Goal: Information Seeking & Learning: Learn about a topic

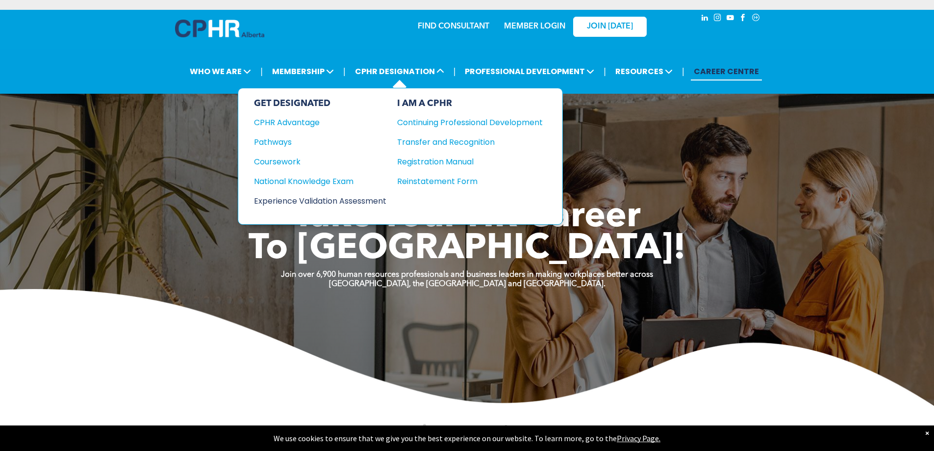
click at [284, 200] on div "Experience Validation Assessment" at bounding box center [313, 201] width 119 height 12
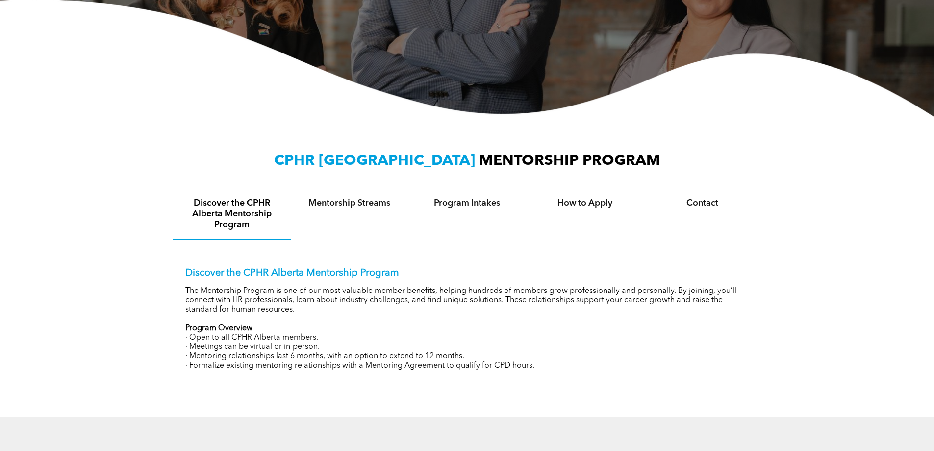
scroll to position [245, 0]
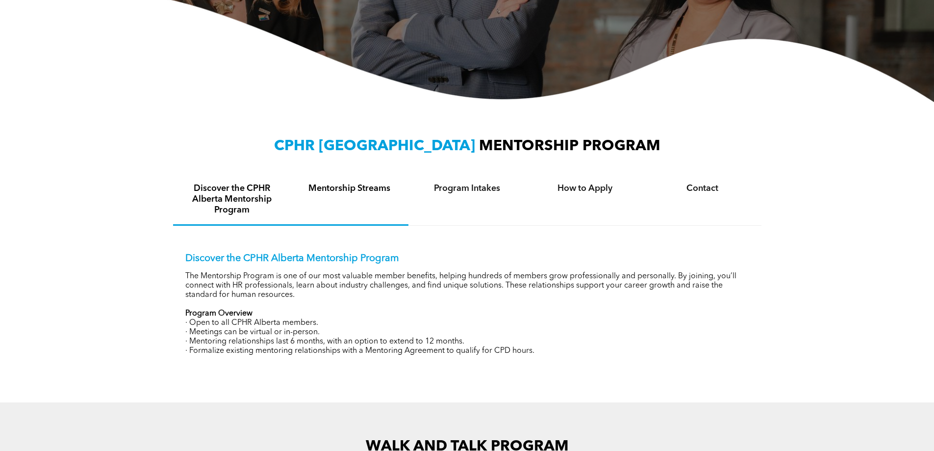
click at [379, 188] on h4 "Mentorship Streams" at bounding box center [350, 188] width 100 height 11
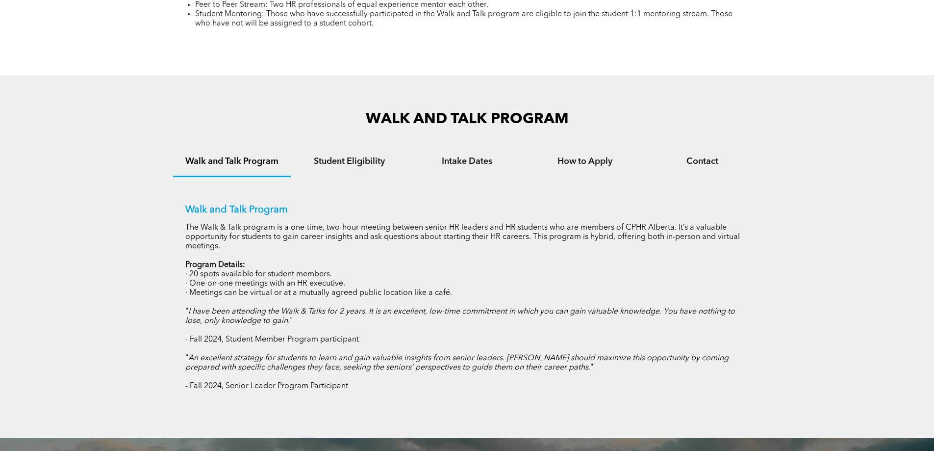
scroll to position [539, 0]
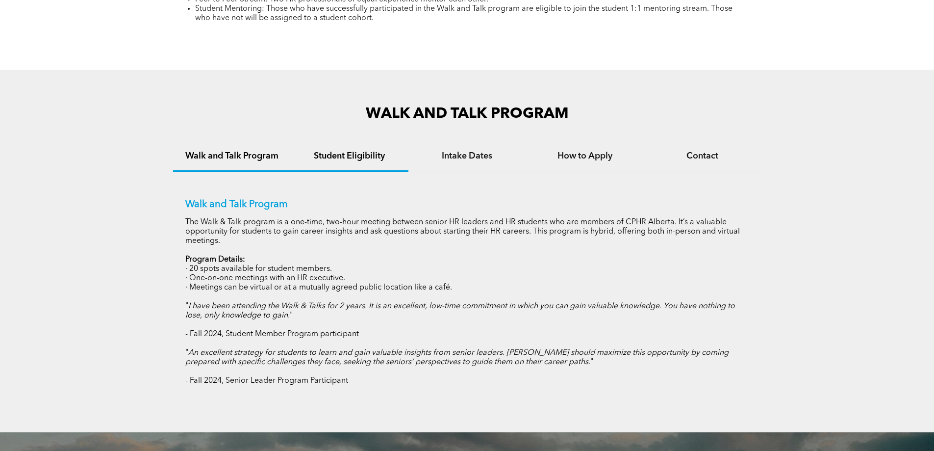
click at [374, 166] on div "Student Eligibility" at bounding box center [350, 157] width 118 height 30
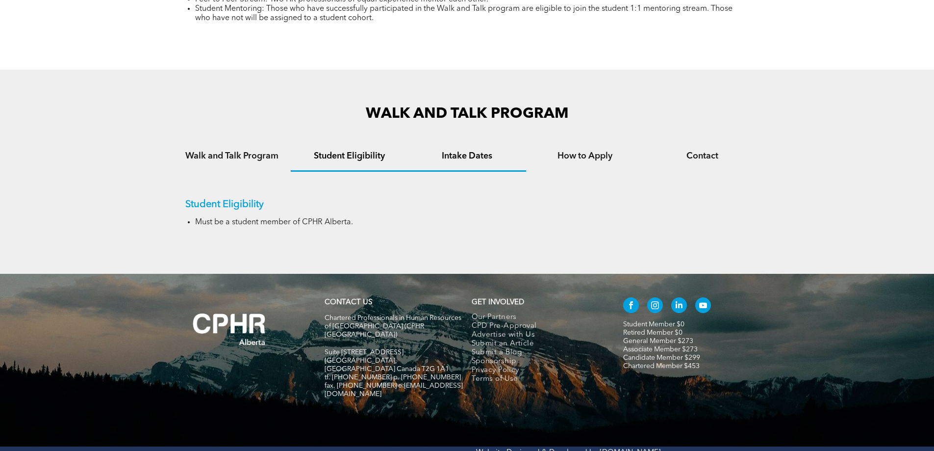
click at [458, 162] on div "Intake Dates" at bounding box center [467, 157] width 118 height 30
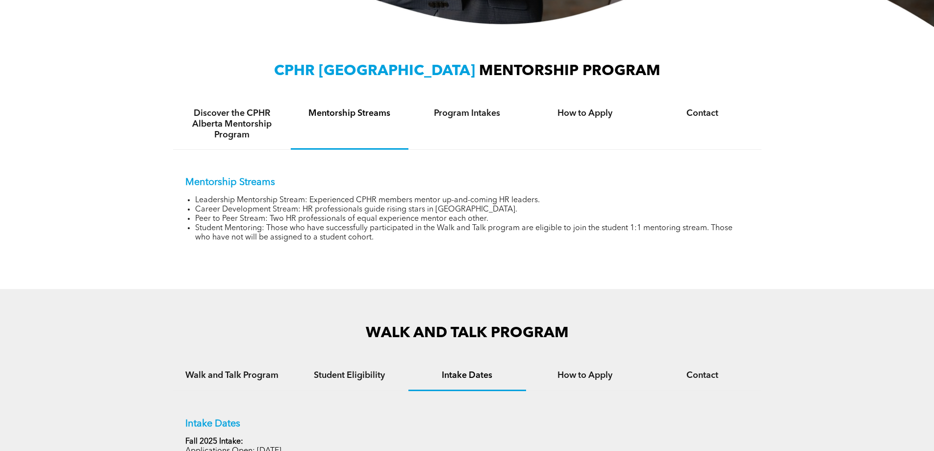
scroll to position [302, 0]
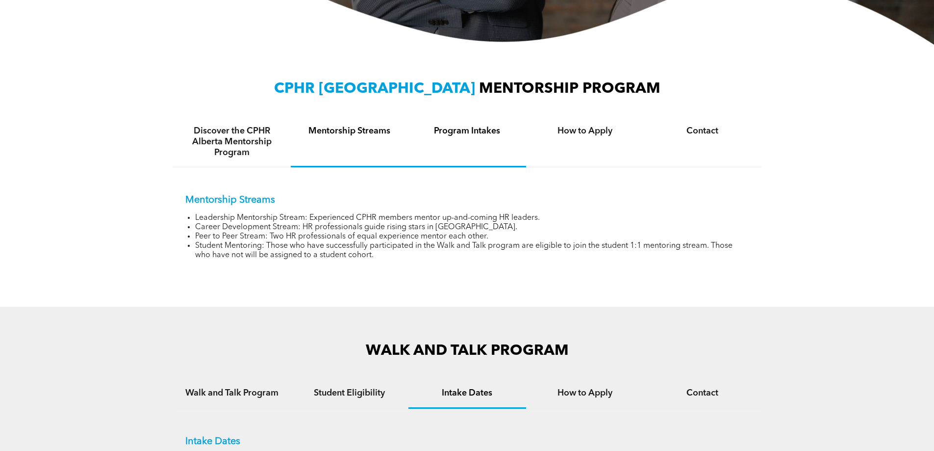
click at [464, 130] on h4 "Program Intakes" at bounding box center [467, 131] width 100 height 11
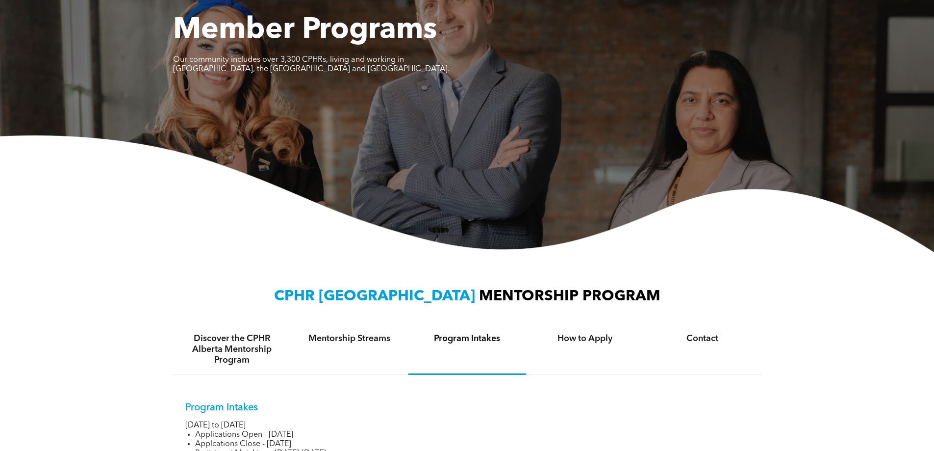
scroll to position [57, 0]
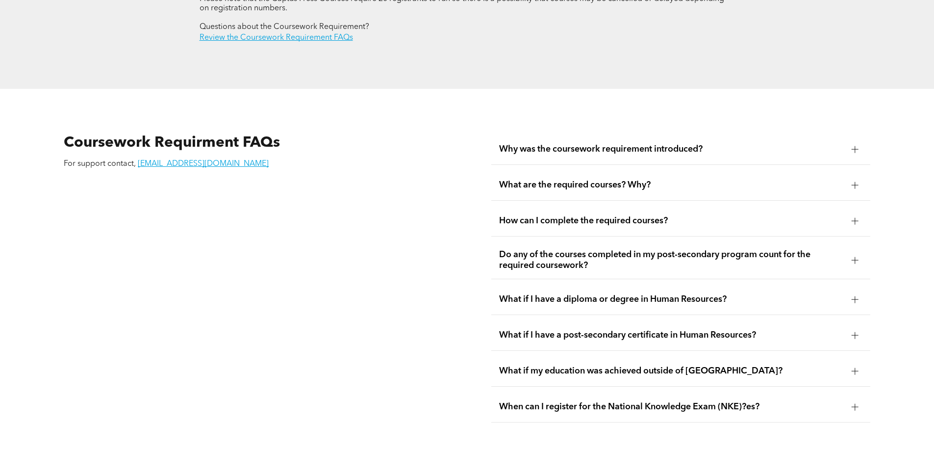
scroll to position [1716, 0]
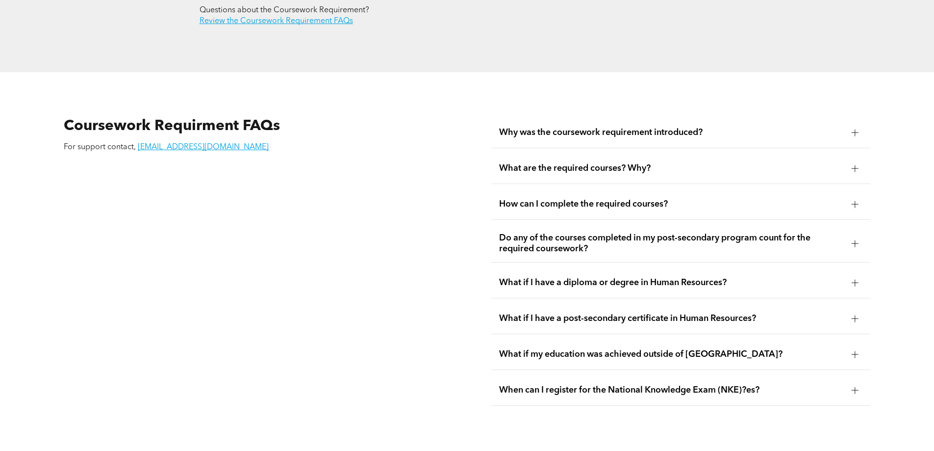
click at [618, 313] on span "What if I have a post-secondary certificate in Human Resources?" at bounding box center [671, 318] width 345 height 11
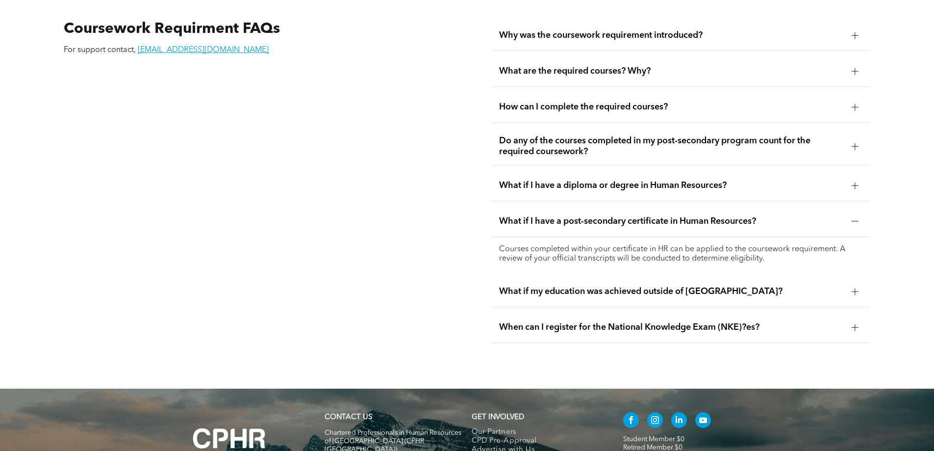
scroll to position [1814, 0]
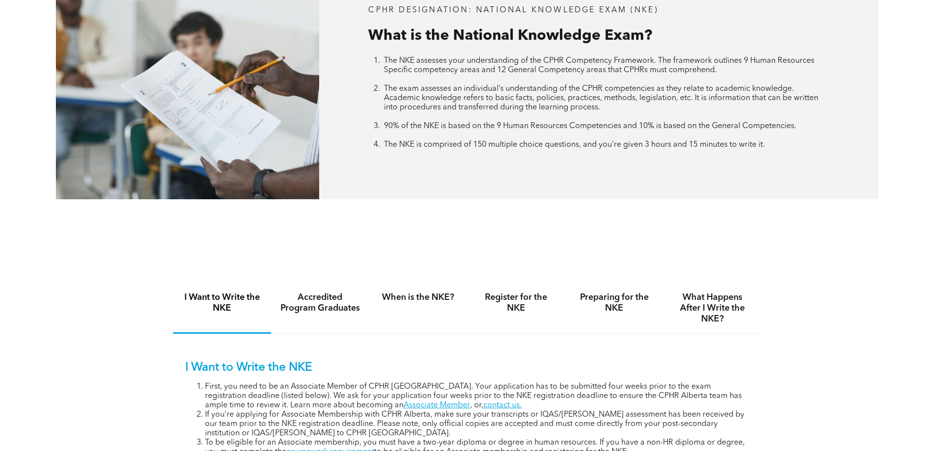
scroll to position [539, 0]
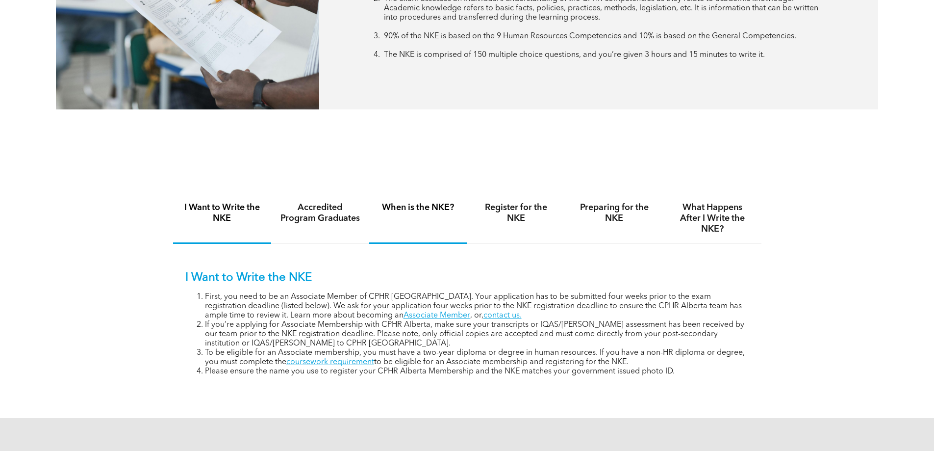
click at [424, 200] on div "When is the NKE?" at bounding box center [418, 218] width 98 height 50
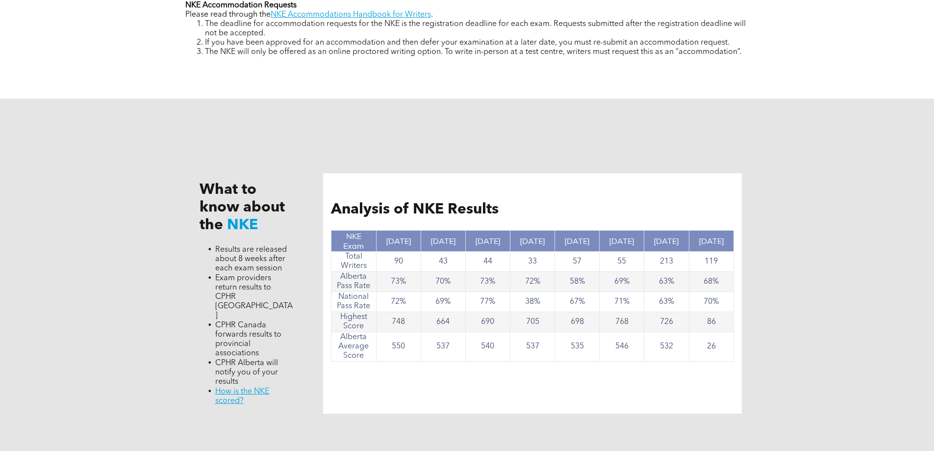
scroll to position [882, 0]
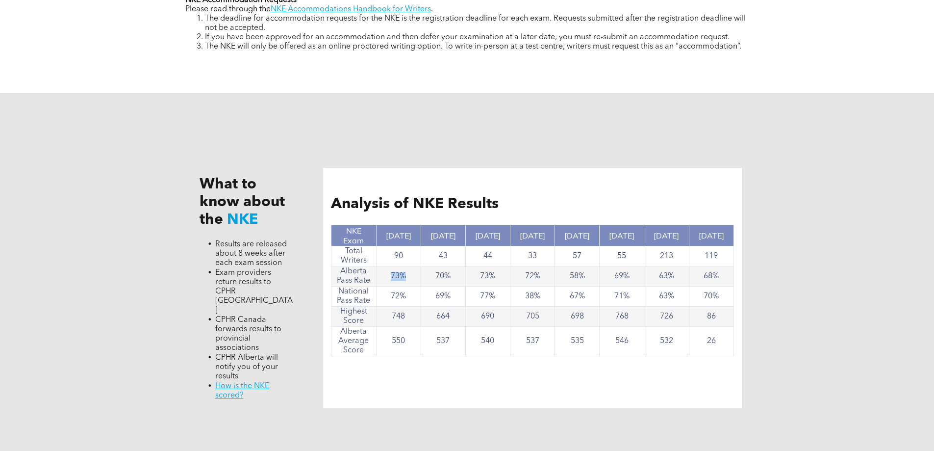
drag, startPoint x: 404, startPoint y: 273, endPoint x: 392, endPoint y: 272, distance: 12.3
click at [392, 272] on td "73%" at bounding box center [398, 276] width 45 height 20
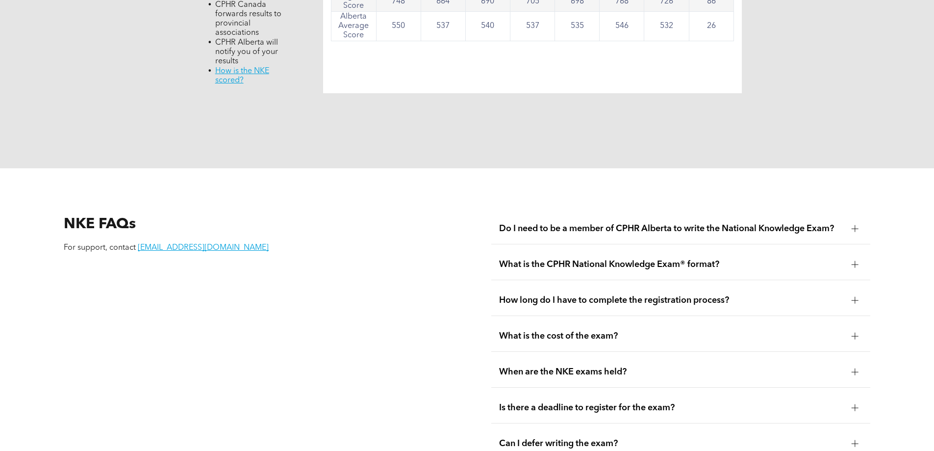
scroll to position [1226, 0]
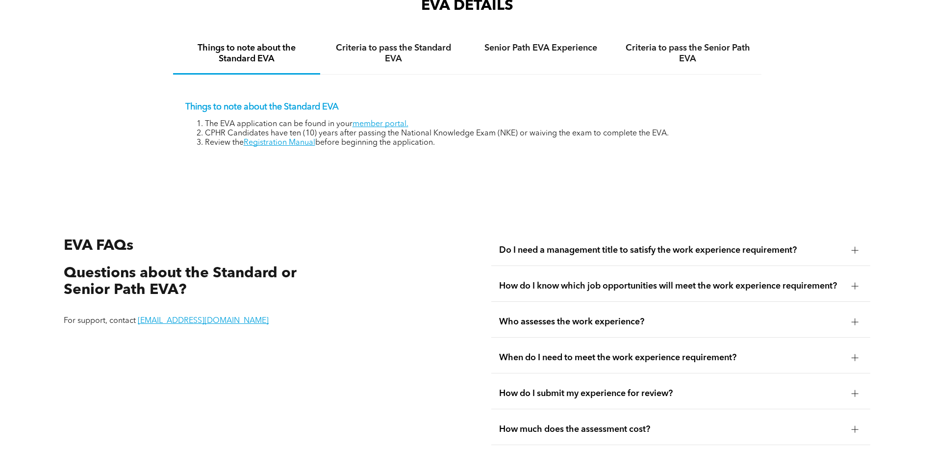
scroll to position [1716, 0]
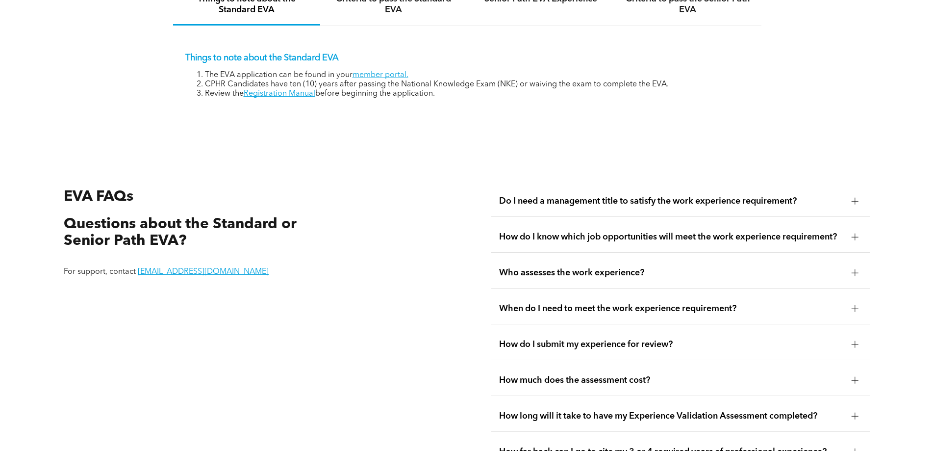
click at [689, 196] on span "Do I need a management title to satisfy the work experience requirement?" at bounding box center [671, 201] width 345 height 11
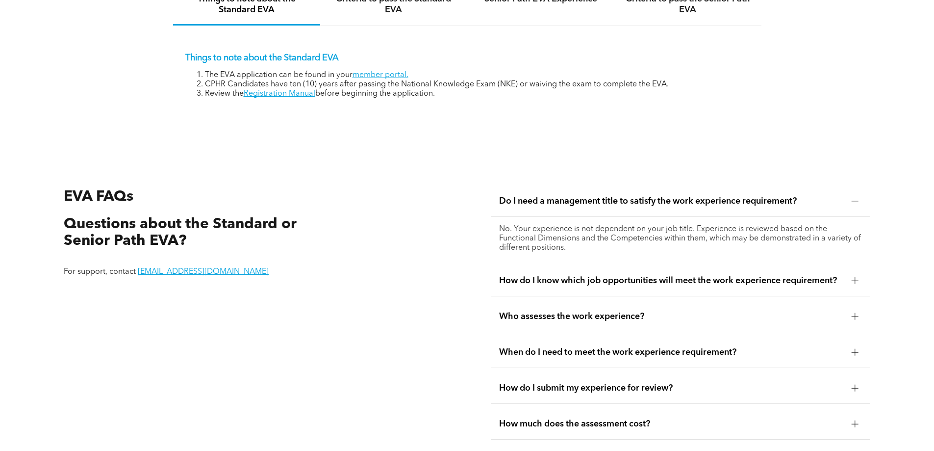
click at [729, 275] on span "How do I know which job opportunities will meet the work experience requirement?" at bounding box center [671, 280] width 345 height 11
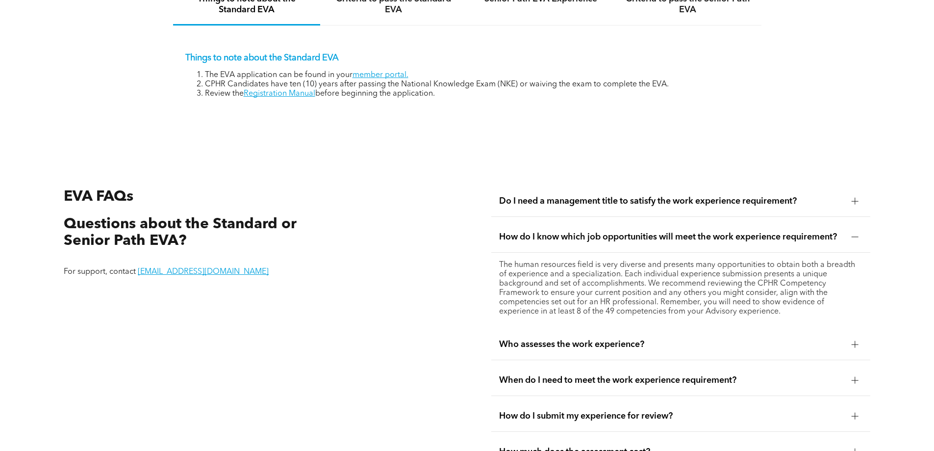
scroll to position [1765, 0]
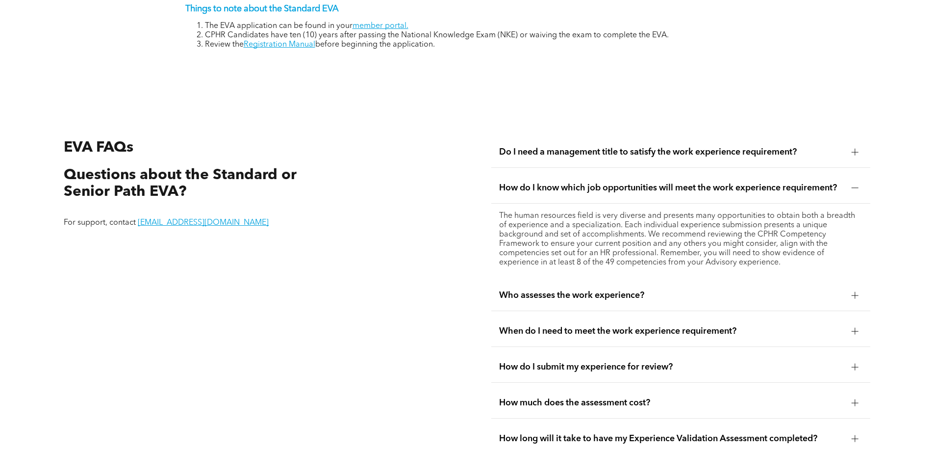
click at [696, 290] on span "Who assesses the work experience?" at bounding box center [671, 295] width 345 height 11
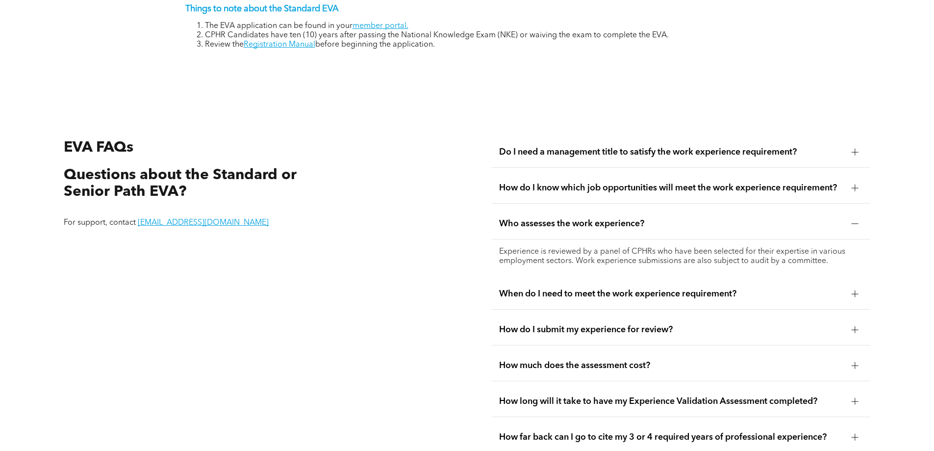
click at [696, 288] on span "When do I need to meet the work experience requirement?" at bounding box center [671, 293] width 345 height 11
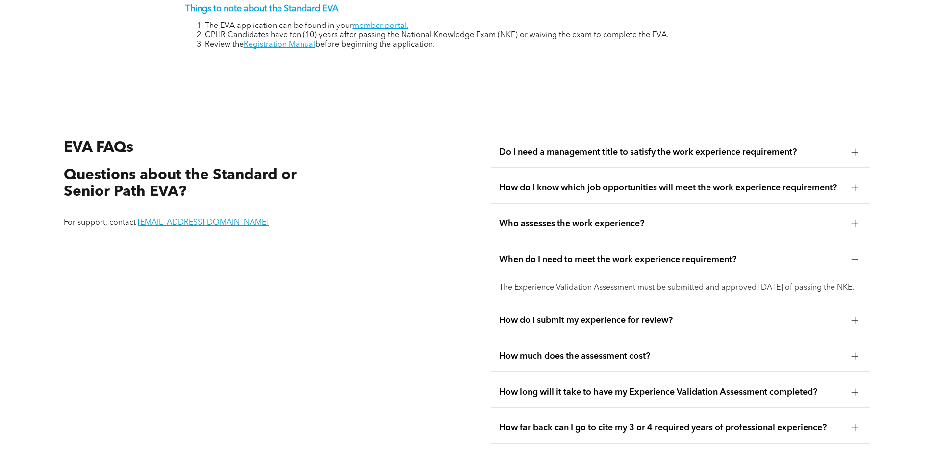
click at [671, 319] on span "How do I submit my experience for review?" at bounding box center [671, 320] width 345 height 11
click at [649, 351] on span "How much does the assessment cost?" at bounding box center [671, 356] width 345 height 11
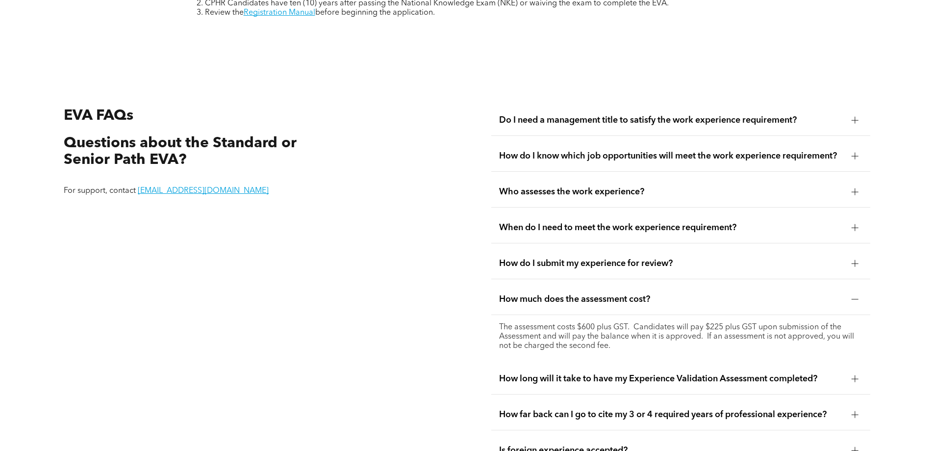
scroll to position [1814, 0]
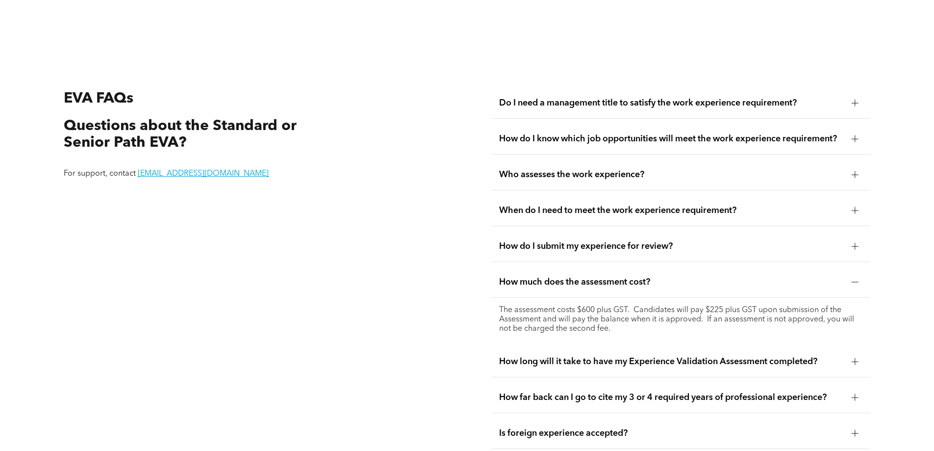
click at [670, 356] on span "How long will it take to have my Experience Validation Assessment completed?" at bounding box center [671, 361] width 345 height 11
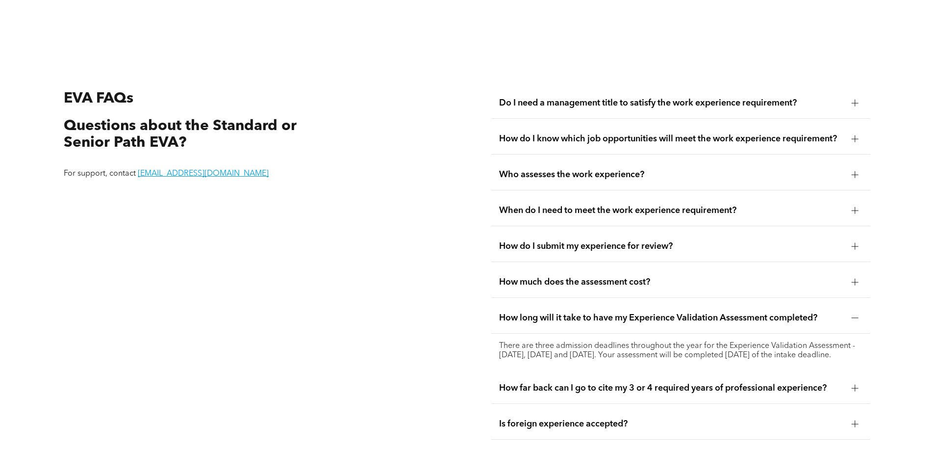
click at [664, 387] on span "How far back can I go to cite my 3 or 4 required years of professional experien…" at bounding box center [671, 387] width 345 height 11
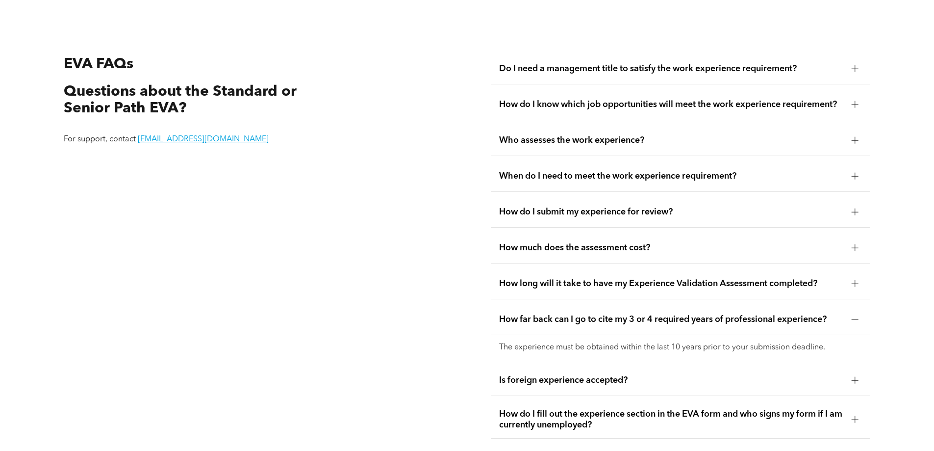
scroll to position [1863, 0]
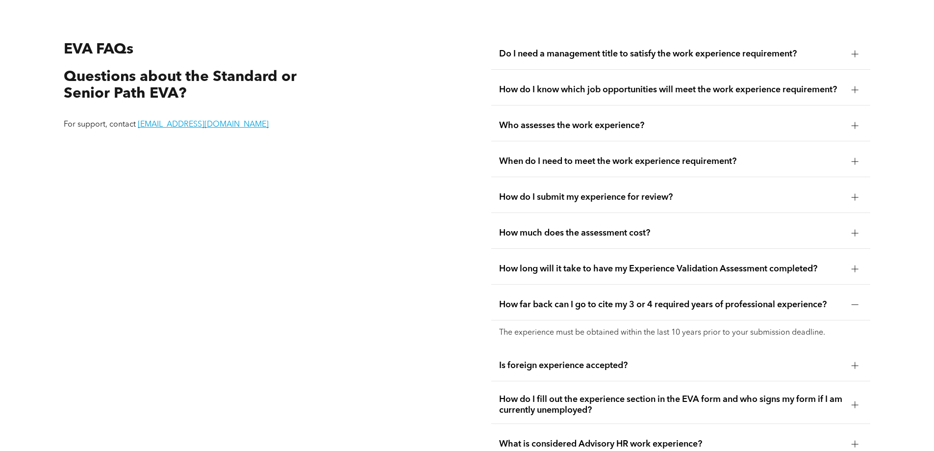
click at [647, 360] on div "Is foreign experience accepted?" at bounding box center [680, 365] width 379 height 31
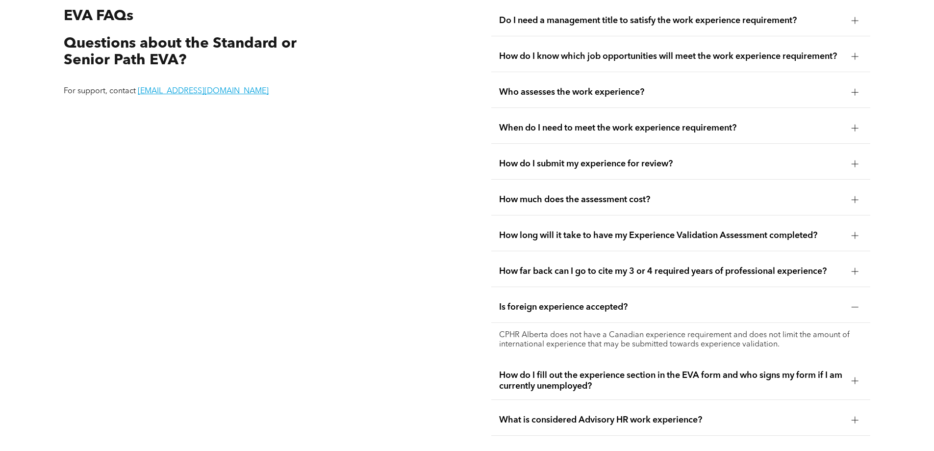
scroll to position [1912, 0]
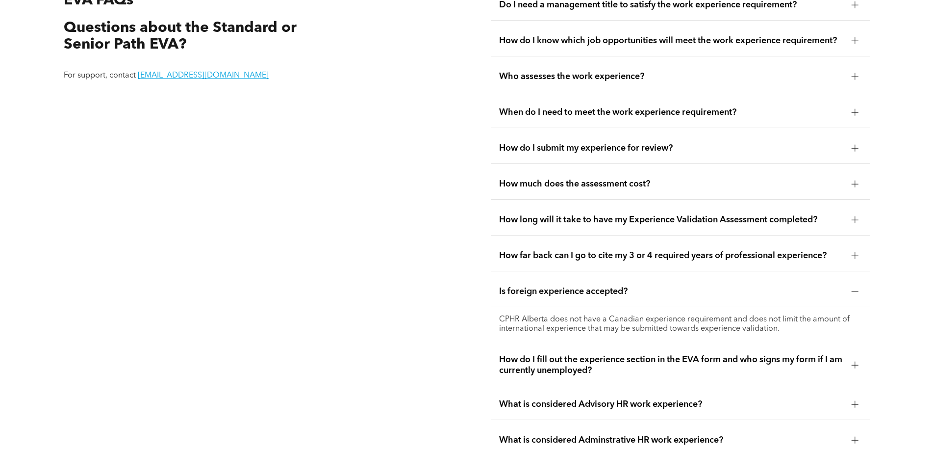
click at [650, 356] on span "How do I fill out the experience section in the EVA form and who signs my form …" at bounding box center [671, 365] width 345 height 22
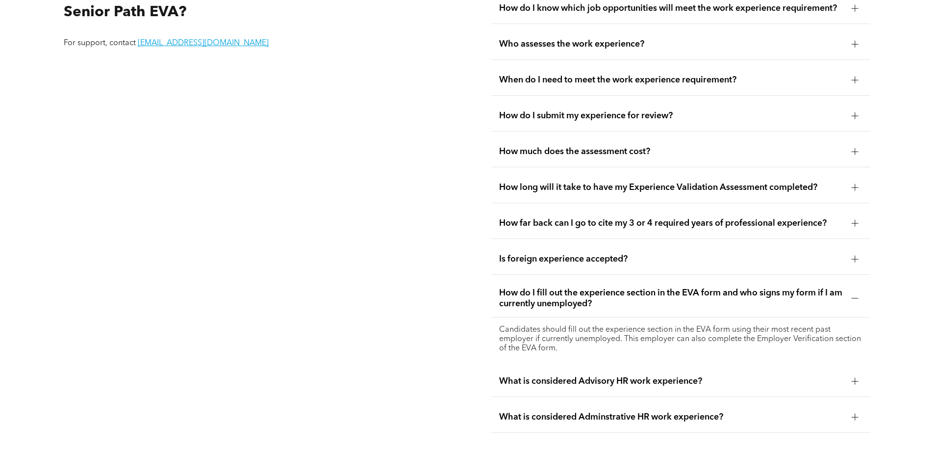
scroll to position [1961, 0]
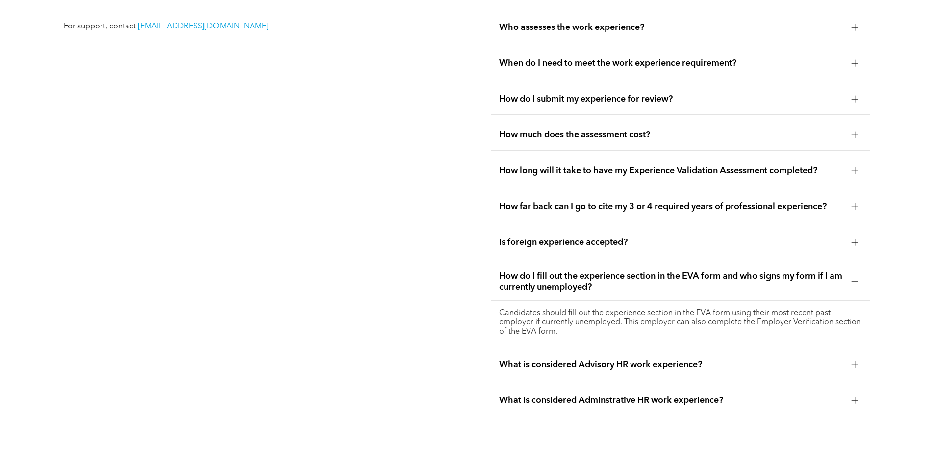
click at [650, 359] on span "What is considered Advisory HR work experience?" at bounding box center [671, 364] width 345 height 11
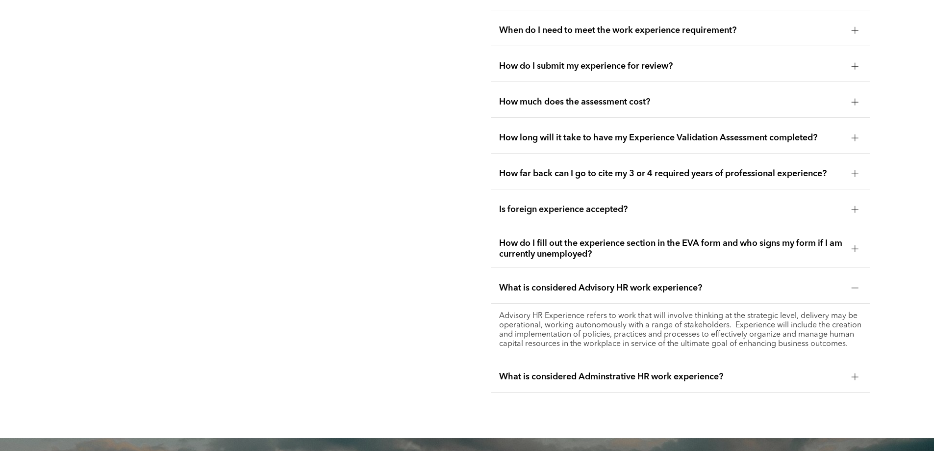
scroll to position [2010, 0]
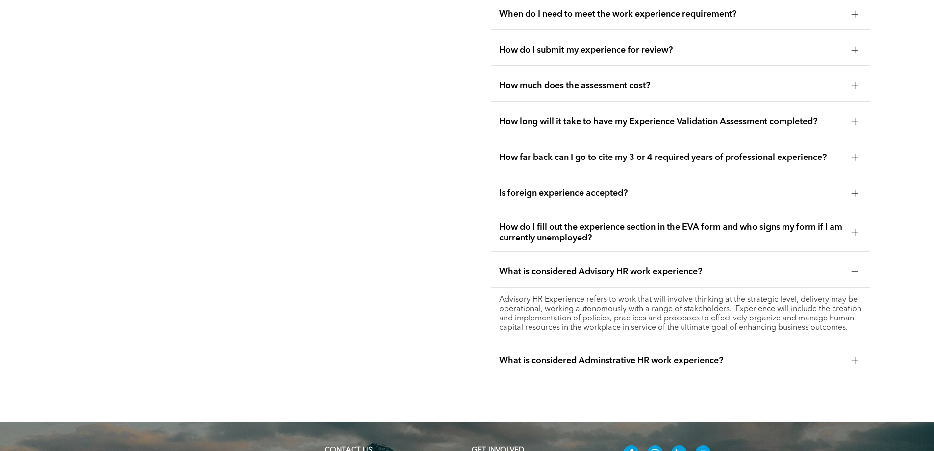
click at [740, 355] on span "What is considered Adminstrative HR work experience?" at bounding box center [671, 360] width 345 height 11
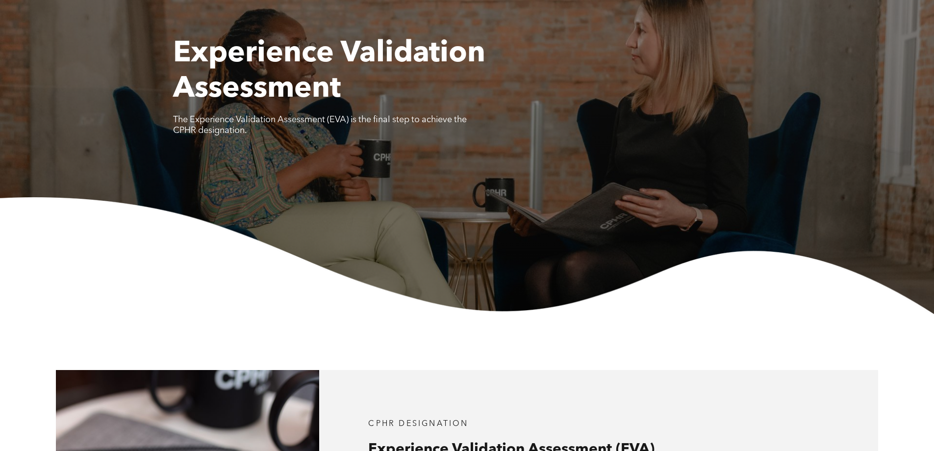
scroll to position [0, 0]
